Goal: Purchase product/service

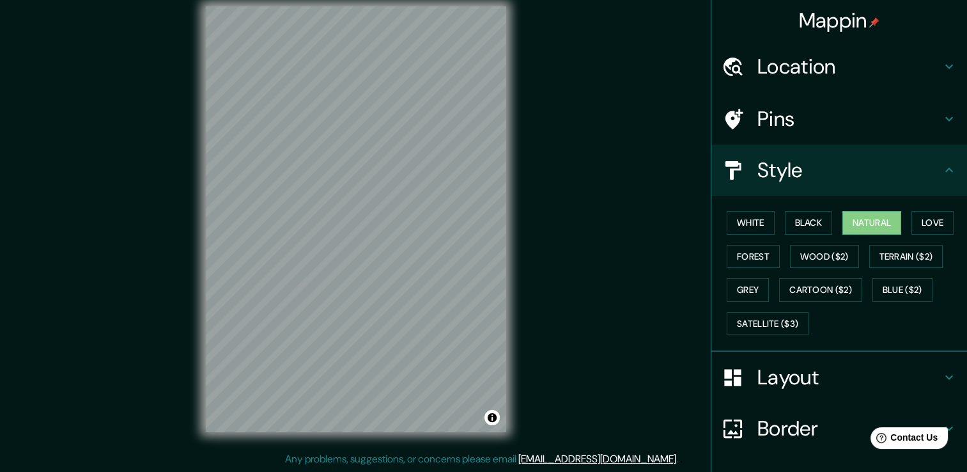
scroll to position [16, 0]
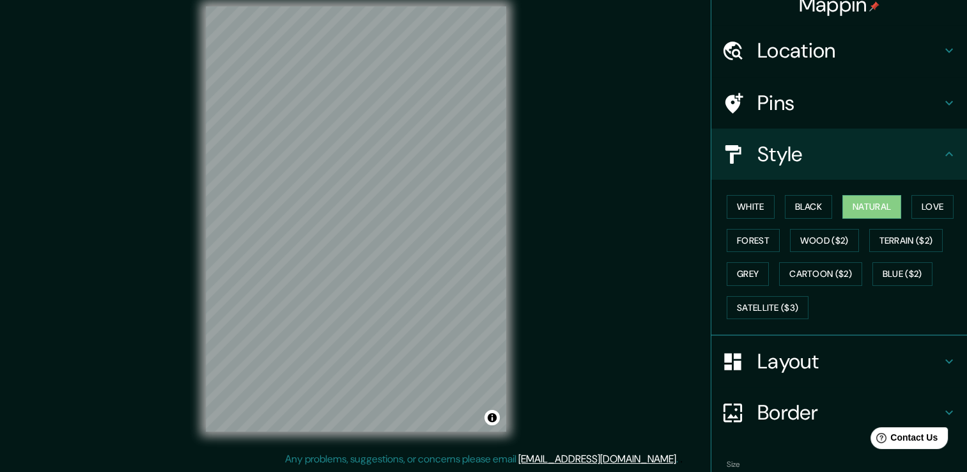
click at [749, 192] on div "White Black Natural Love Forest Wood ($2) Terrain ($2) Grey Cartoon ($2) Blue (…" at bounding box center [843, 257] width 245 height 134
click at [744, 200] on button "White" at bounding box center [750, 207] width 48 height 24
click at [805, 200] on button "Black" at bounding box center [809, 207] width 48 height 24
drag, startPoint x: 506, startPoint y: 224, endPoint x: 568, endPoint y: 180, distance: 76.4
click at [568, 180] on div "Mappin Location [GEOGRAPHIC_DATA], [GEOGRAPHIC_DATA], [GEOGRAPHIC_DATA], [GEOGR…" at bounding box center [483, 229] width 967 height 486
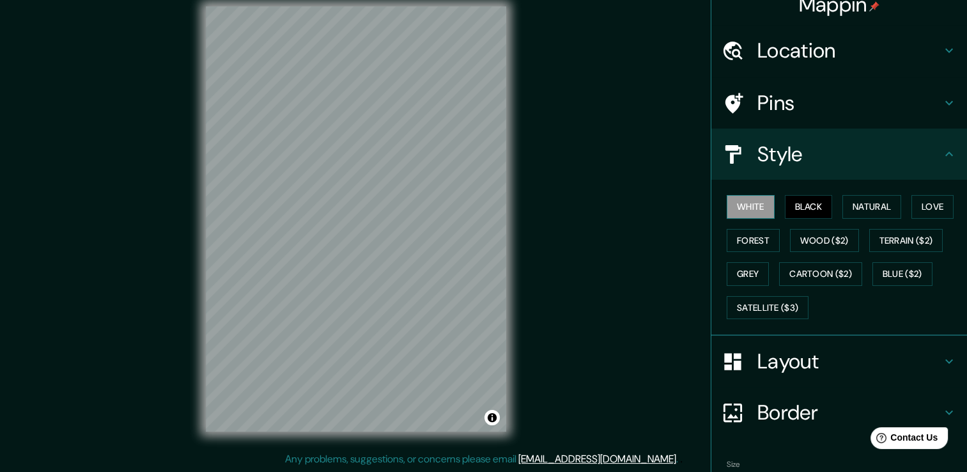
click at [731, 208] on button "White" at bounding box center [750, 207] width 48 height 24
click at [802, 205] on button "Black" at bounding box center [809, 207] width 48 height 24
click at [843, 203] on button "Natural" at bounding box center [871, 207] width 59 height 24
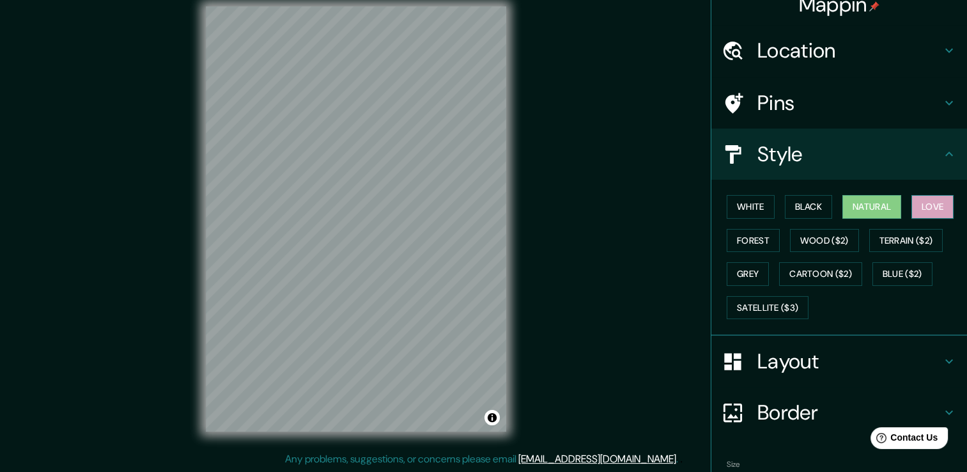
click at [925, 208] on button "Love" at bounding box center [932, 207] width 42 height 24
click at [735, 246] on button "Forest" at bounding box center [752, 241] width 53 height 24
click at [0, 4] on html "Mappin Location [GEOGRAPHIC_DATA], [GEOGRAPHIC_DATA], [GEOGRAPHIC_DATA], [GEOGR…" at bounding box center [483, 222] width 967 height 472
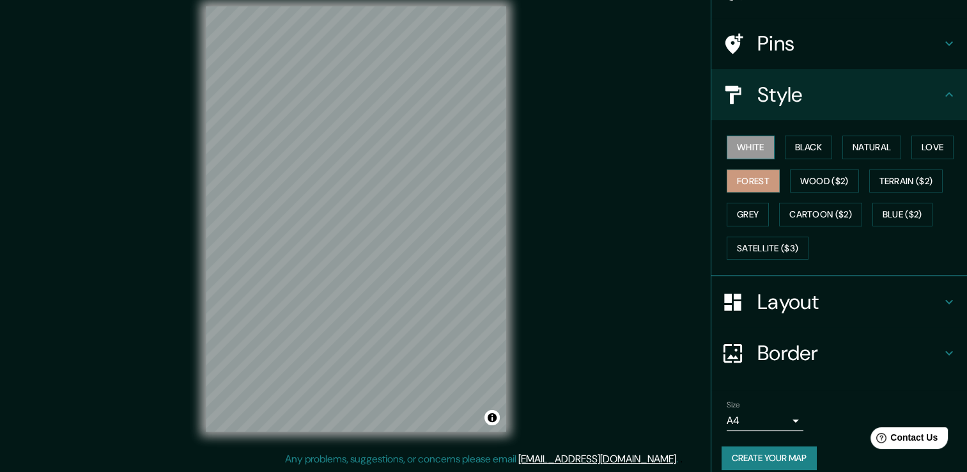
scroll to position [80, 0]
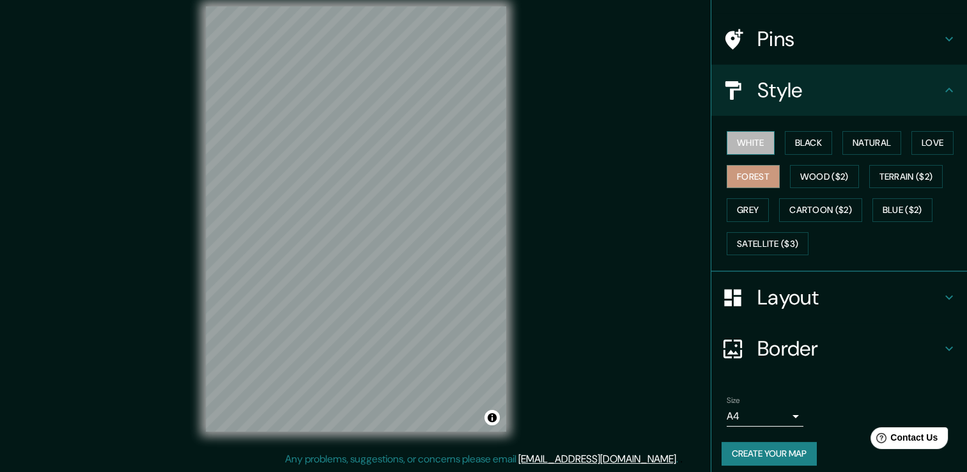
click at [732, 139] on button "White" at bounding box center [750, 143] width 48 height 24
click at [734, 180] on button "Forest" at bounding box center [752, 177] width 53 height 24
click at [801, 143] on button "Black" at bounding box center [809, 143] width 48 height 24
click at [760, 175] on button "Forest" at bounding box center [752, 177] width 53 height 24
